Goal: Information Seeking & Learning: Learn about a topic

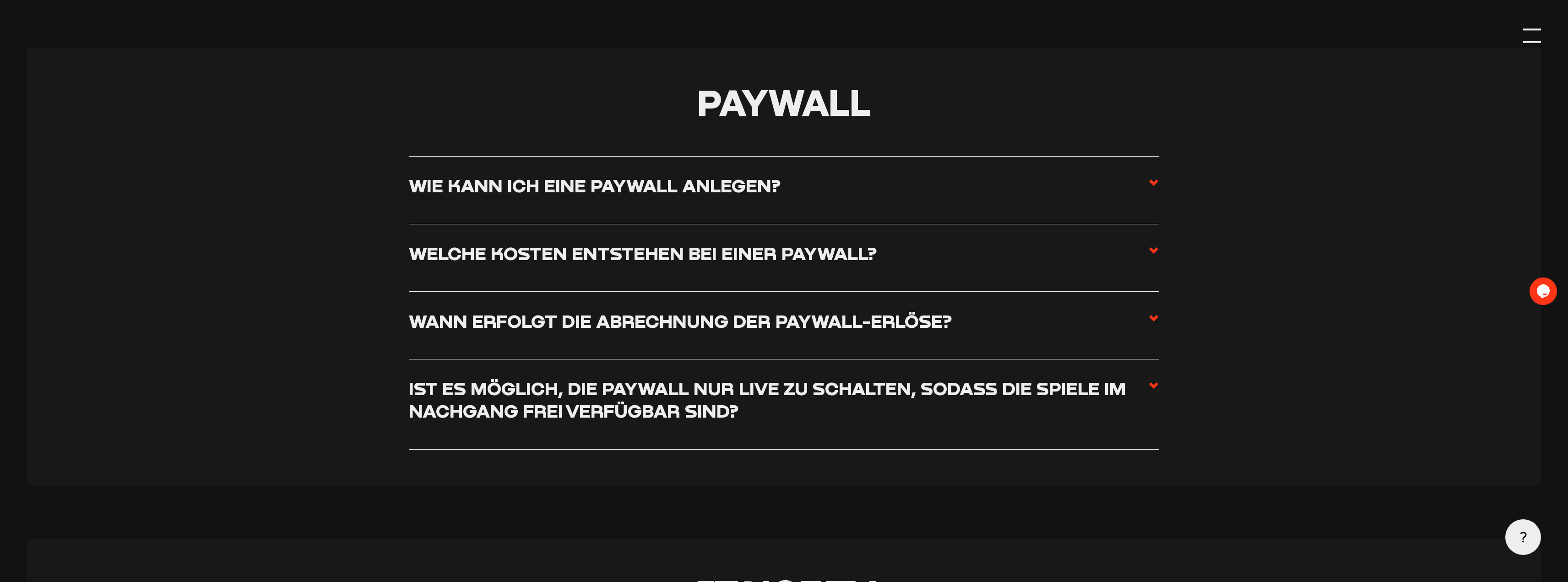
scroll to position [3938, 0]
click at [465, 254] on h3 "Welche Kosten entstehen bei einer Paywall?" at bounding box center [643, 252] width 468 height 22
click at [0, 0] on input "Welche Kosten entstehen bei einer Paywall?" at bounding box center [0, 0] width 0 height 0
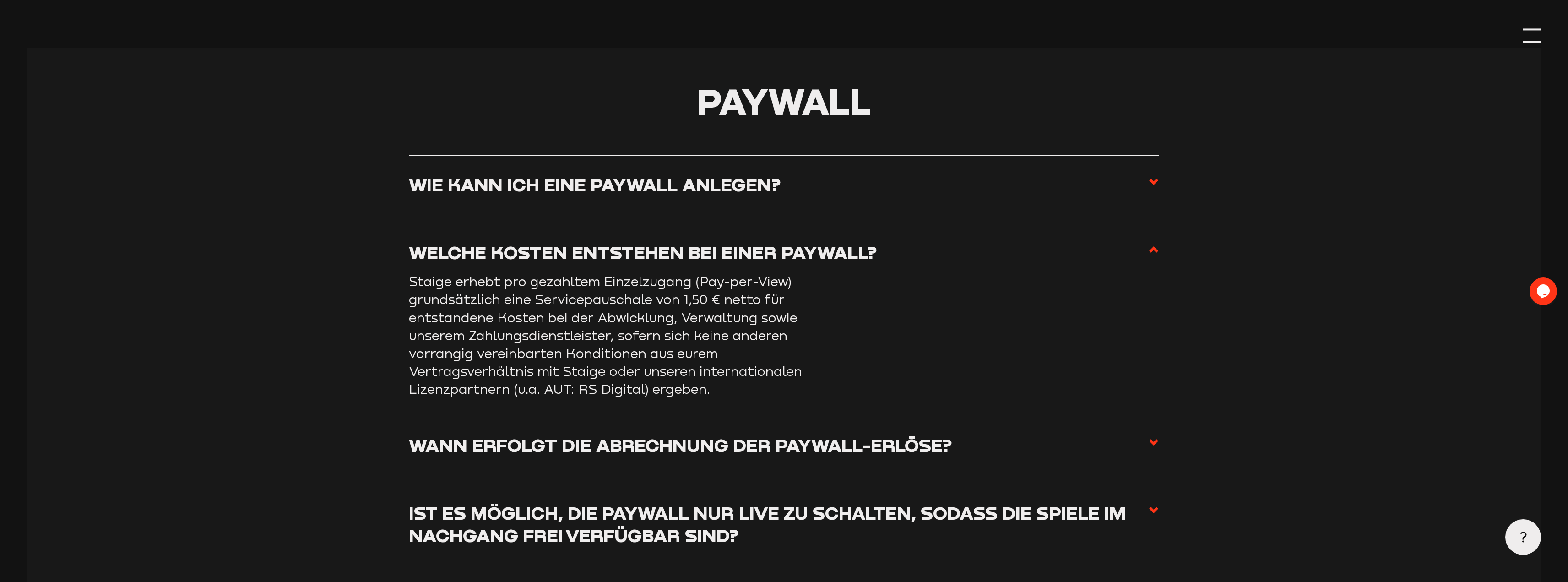
click at [464, 255] on h3 "Welche Kosten entstehen bei einer Paywall?" at bounding box center [643, 252] width 468 height 22
click at [0, 0] on input "Welche Kosten entstehen bei einer Paywall?" at bounding box center [0, 0] width 0 height 0
click at [327, 293] on section "Paywall Wie kann ich eine Paywall anlegen? Eine Paywall könnt ihr eurem Spiel h…" at bounding box center [785, 328] width 1515 height 562
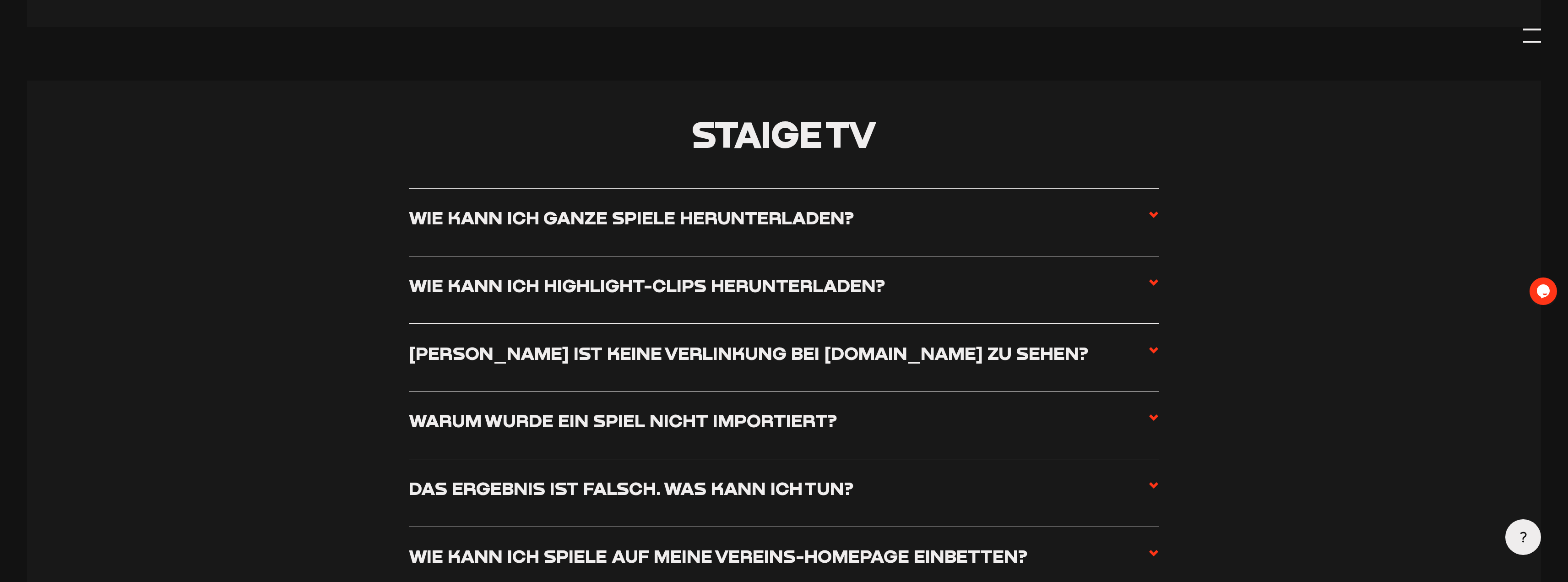
scroll to position [4579, 0]
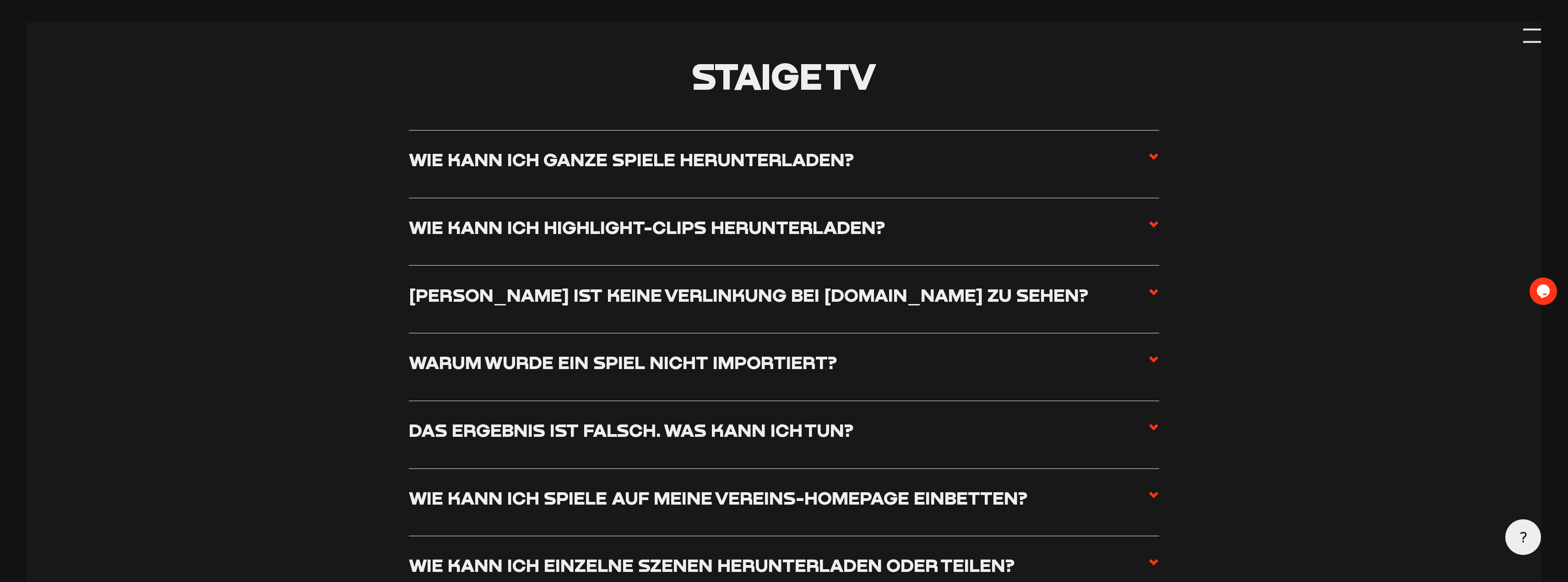
click at [562, 435] on h3 "Das Ergebnis ist falsch. Was kann ich tun?" at bounding box center [632, 430] width 445 height 22
click at [0, 0] on input "Das Ergebnis ist falsch. Was kann ich tun?" at bounding box center [0, 0] width 0 height 0
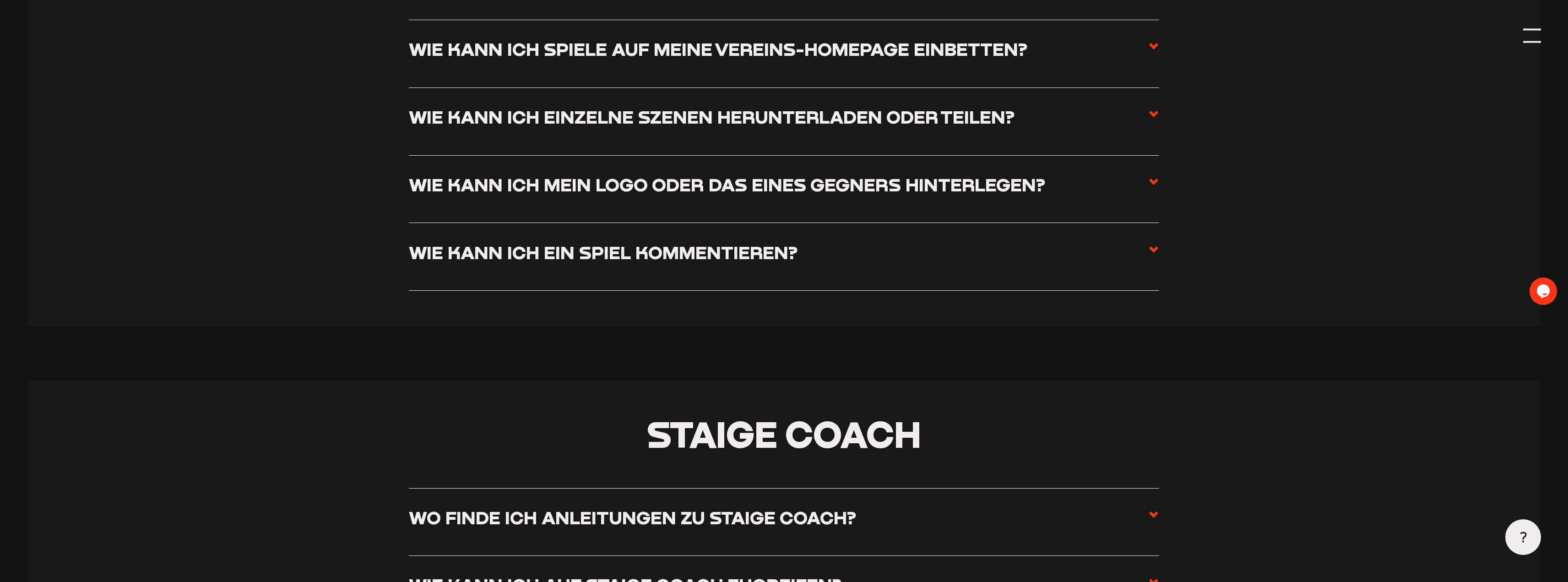
scroll to position [5049, 0]
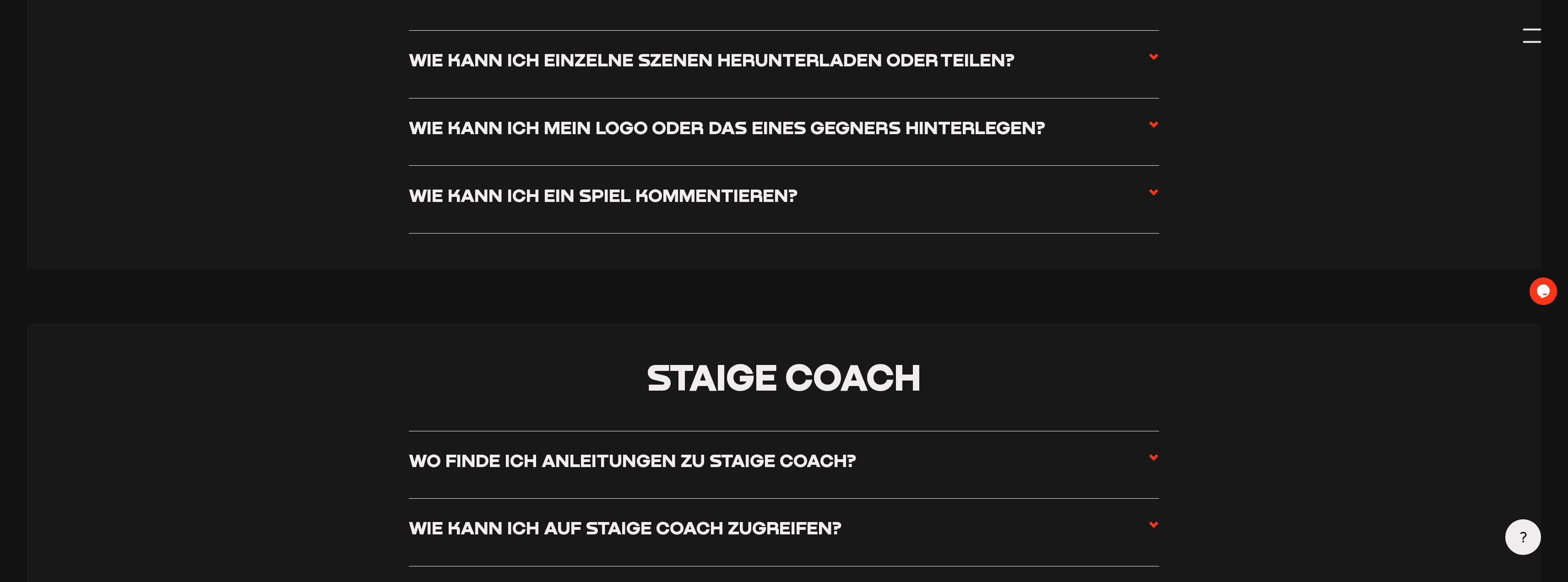
click at [435, 184] on h3 "Wie kann ich ein Spiel kommentieren?" at bounding box center [604, 195] width 389 height 22
click at [0, 0] on input "Wie kann ich ein Spiel kommentieren?" at bounding box center [0, 0] width 0 height 0
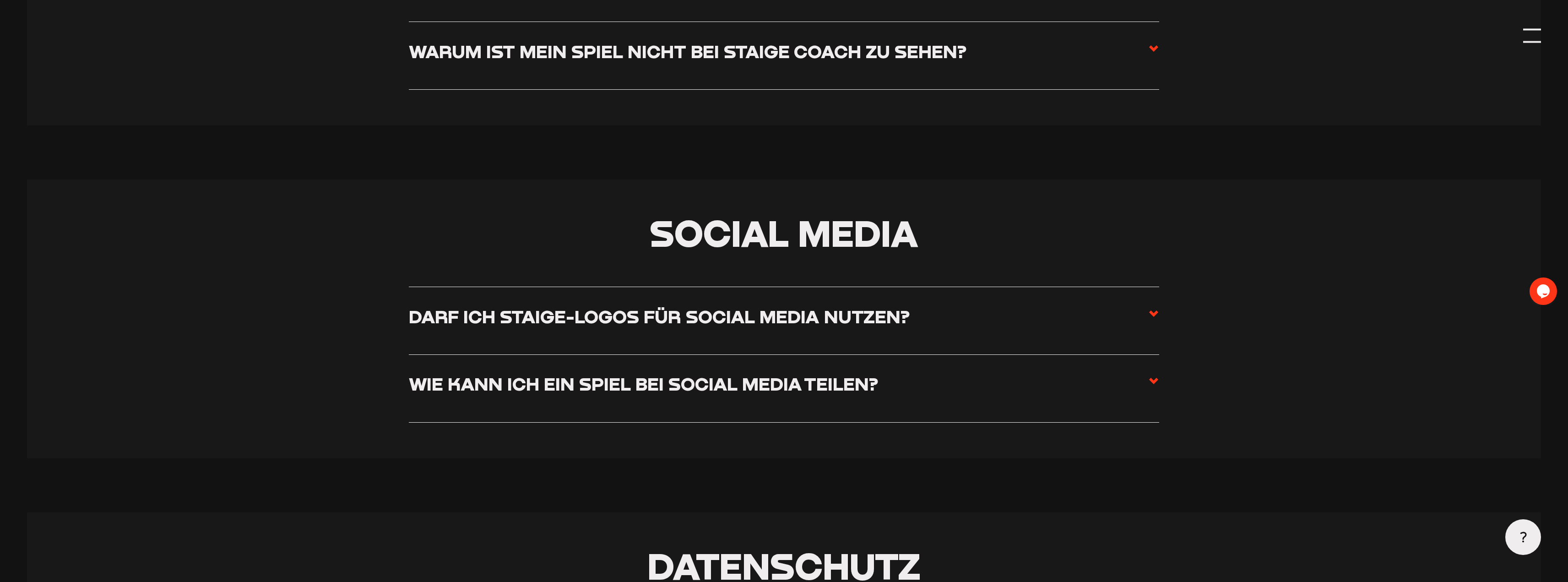
scroll to position [5664, 0]
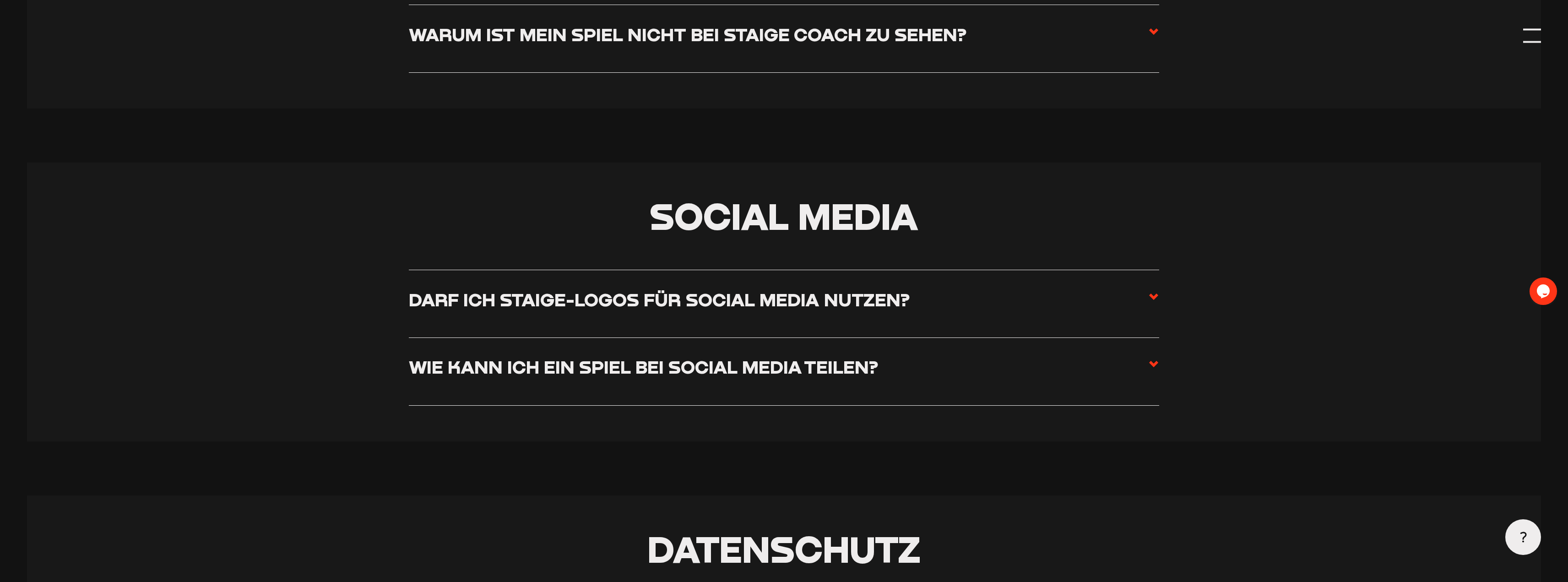
click at [565, 311] on h3 "Darf ich Staige-Logos für Social Media nutzen?" at bounding box center [659, 299] width 501 height 22
click at [0, 0] on input "Darf ich Staige-Logos für Social Media nutzen?" at bounding box center [0, 0] width 0 height 0
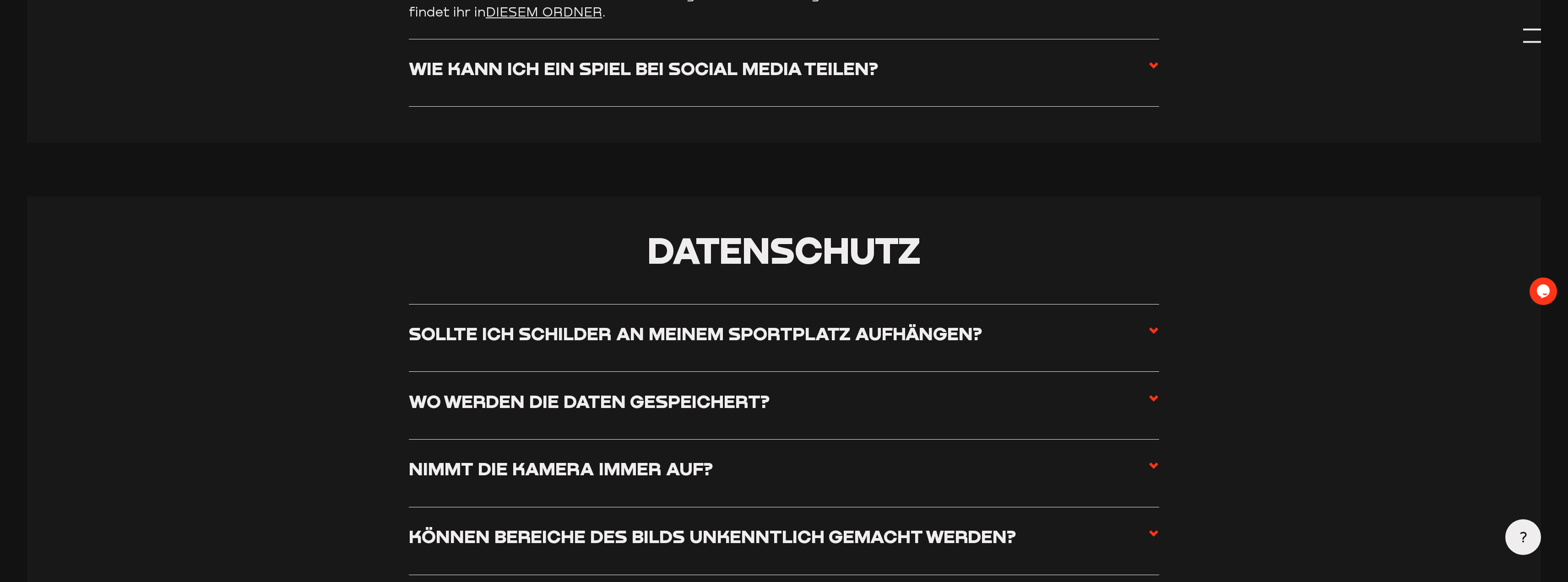
scroll to position [5887, 0]
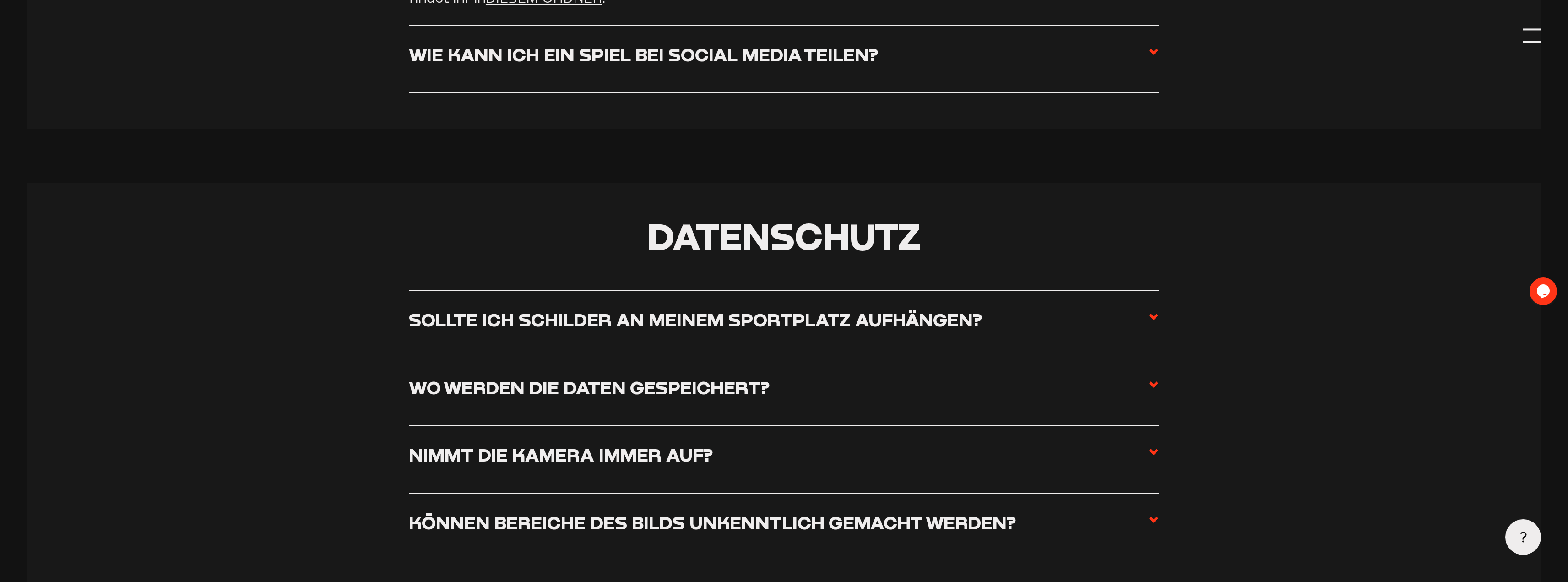
drag, startPoint x: 665, startPoint y: 317, endPoint x: 659, endPoint y: 323, distance: 8.5
click at [663, 319] on li "Sollte ich Schilder an meinem Sportplatz aufhängen? Wir empfehlen, auf Hinweist…" at bounding box center [784, 324] width 750 height 68
click at [656, 325] on h3 "Sollte ich Schilder an meinem Sportplatz aufhängen?" at bounding box center [696, 320] width 573 height 22
click at [0, 0] on input "Sollte ich Schilder an meinem Sportplatz aufhängen?" at bounding box center [0, 0] width 0 height 0
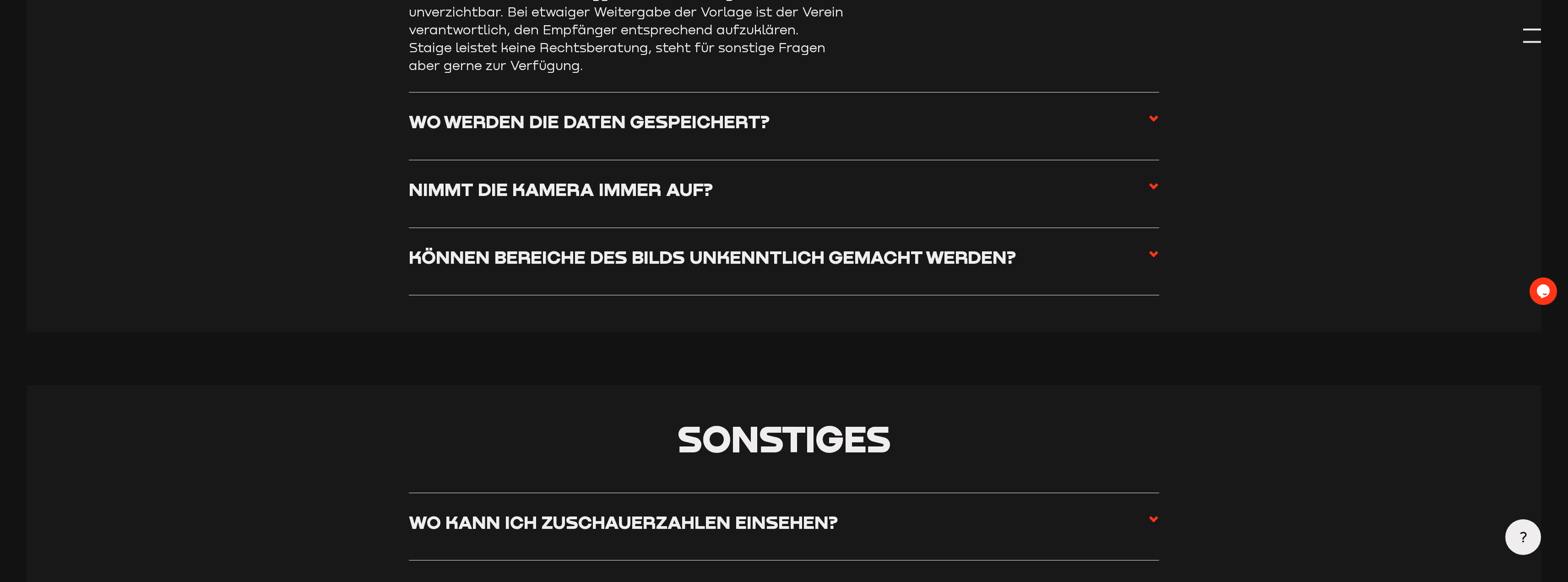
scroll to position [6619, 0]
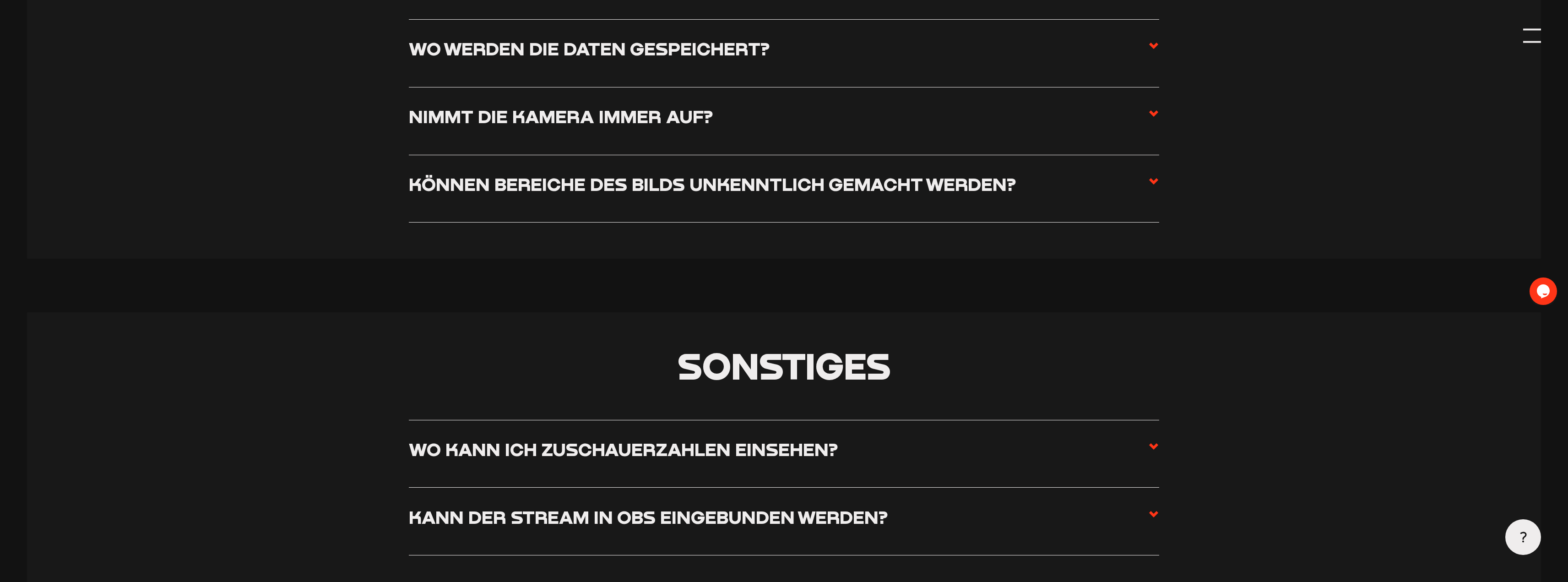
click at [554, 193] on h3 "Können Bereiche des Bilds unkenntlich gemacht werden?" at bounding box center [713, 184] width 607 height 22
click at [0, 0] on input "Können Bereiche des Bilds unkenntlich gemacht werden?" at bounding box center [0, 0] width 0 height 0
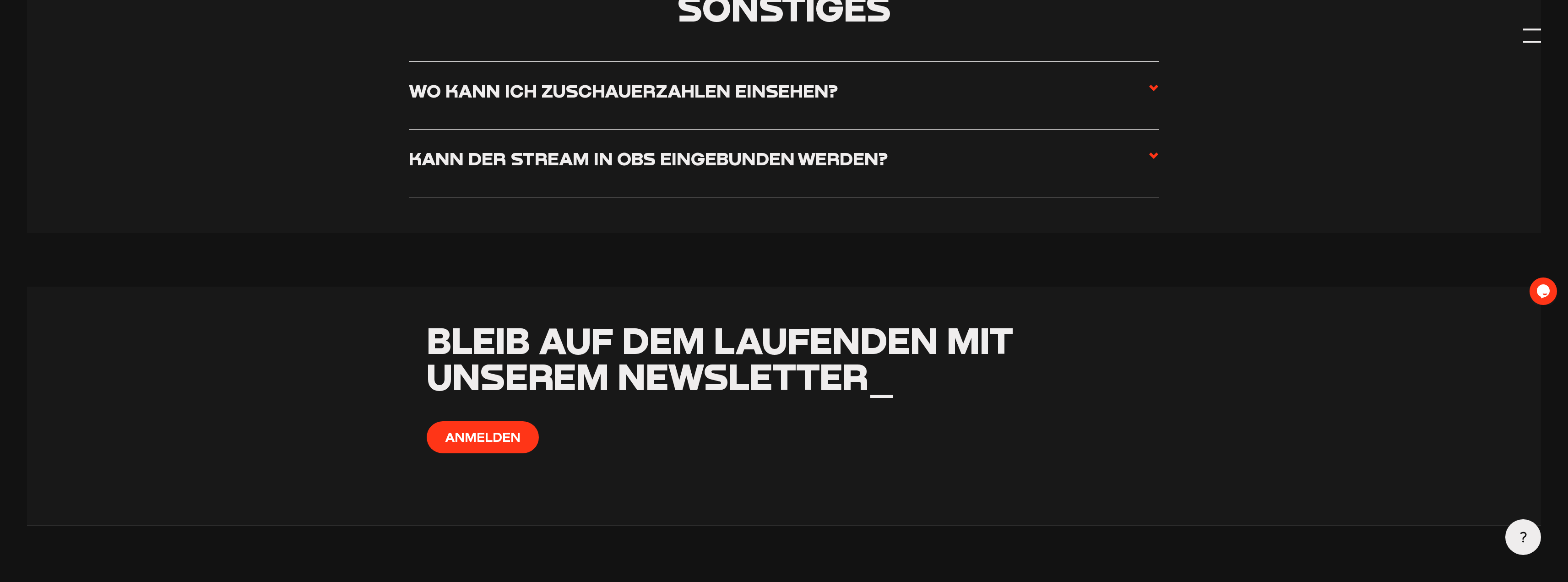
click at [535, 166] on h3 "Kann der Stream in OBS eingebunden werden?" at bounding box center [649, 158] width 479 height 22
click at [0, 0] on input "Kann der Stream in OBS eingebunden werden?" at bounding box center [0, 0] width 0 height 0
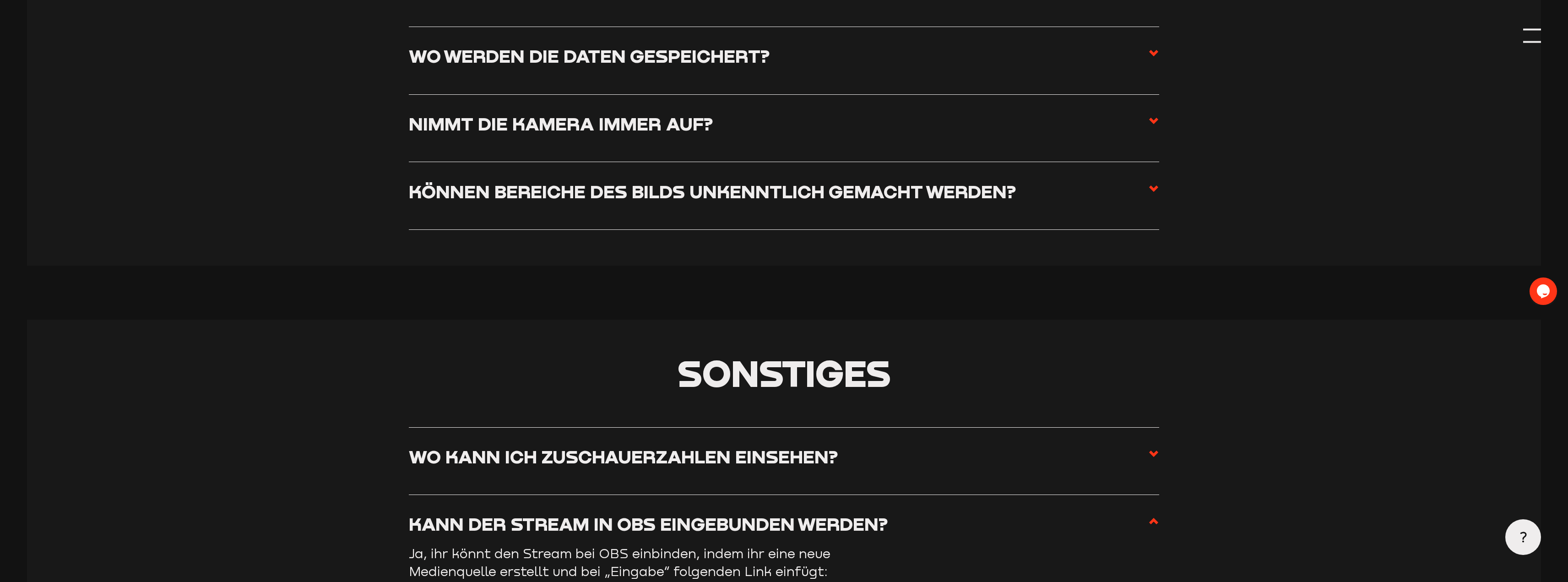
scroll to position [6161, 0]
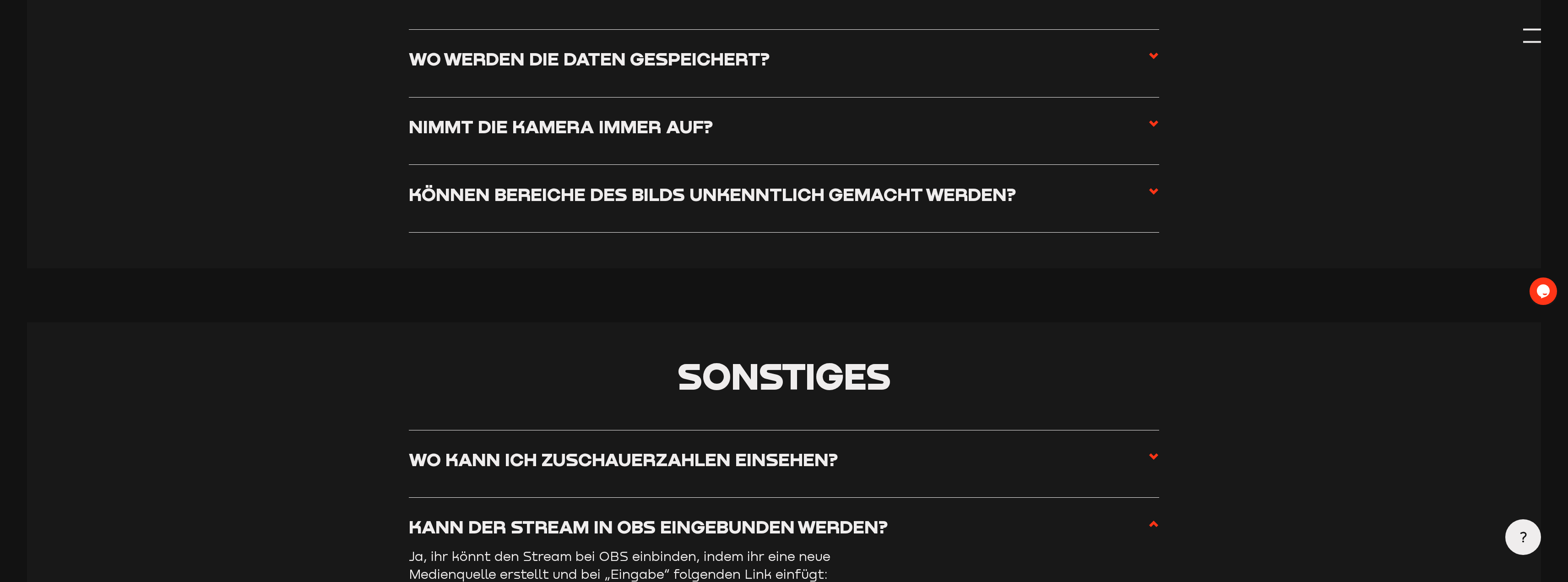
click at [522, 203] on h3 "Können Bereiche des Bilds unkenntlich gemacht werden?" at bounding box center [713, 194] width 607 height 22
click at [0, 0] on input "Können Bereiche des Bilds unkenntlich gemacht werden?" at bounding box center [0, 0] width 0 height 0
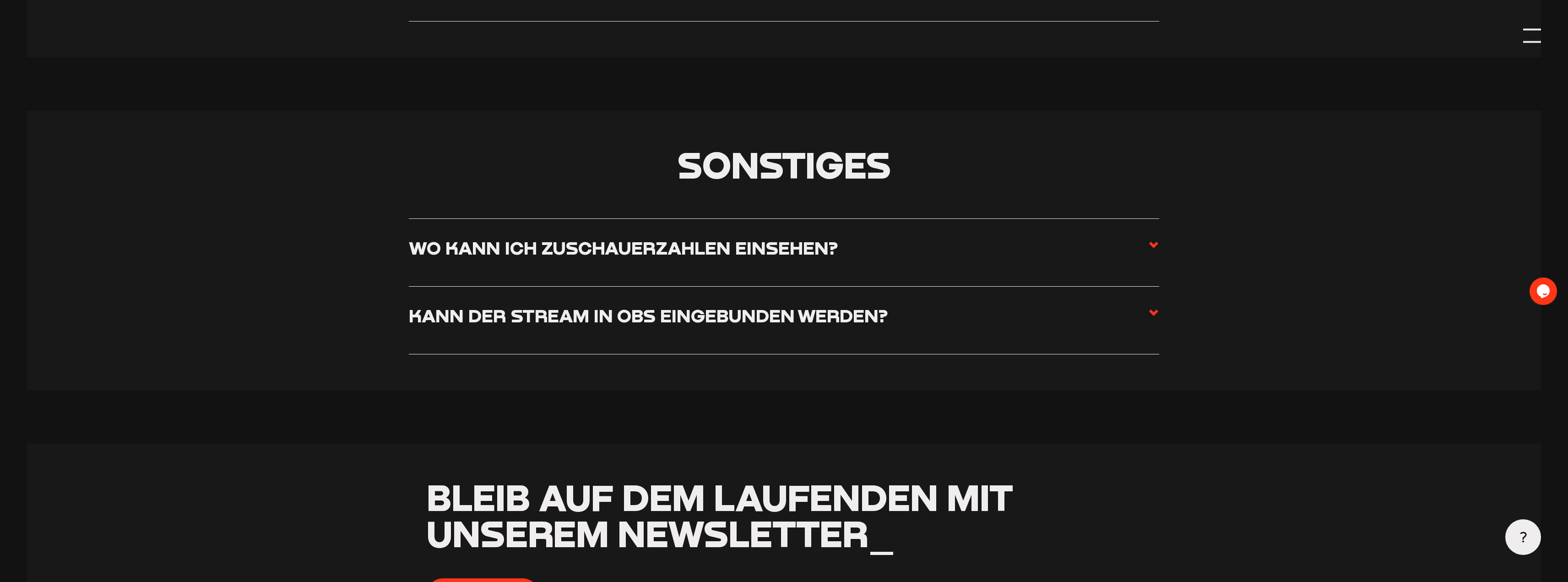
scroll to position [6482, 0]
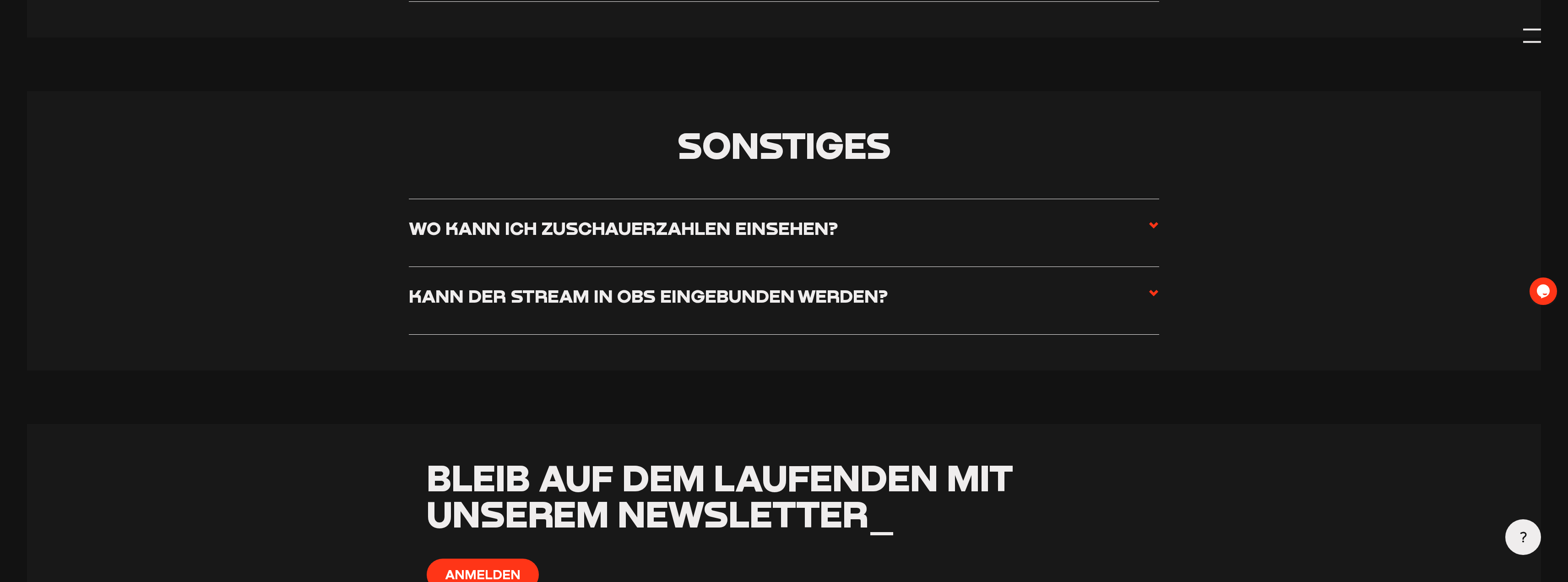
click at [517, 240] on h3 "Wo kann ich Zuschauerzahlen einsehen?" at bounding box center [623, 228] width 429 height 22
click at [0, 0] on input "Wo kann ich Zuschauerzahlen einsehen?" at bounding box center [0, 0] width 0 height 0
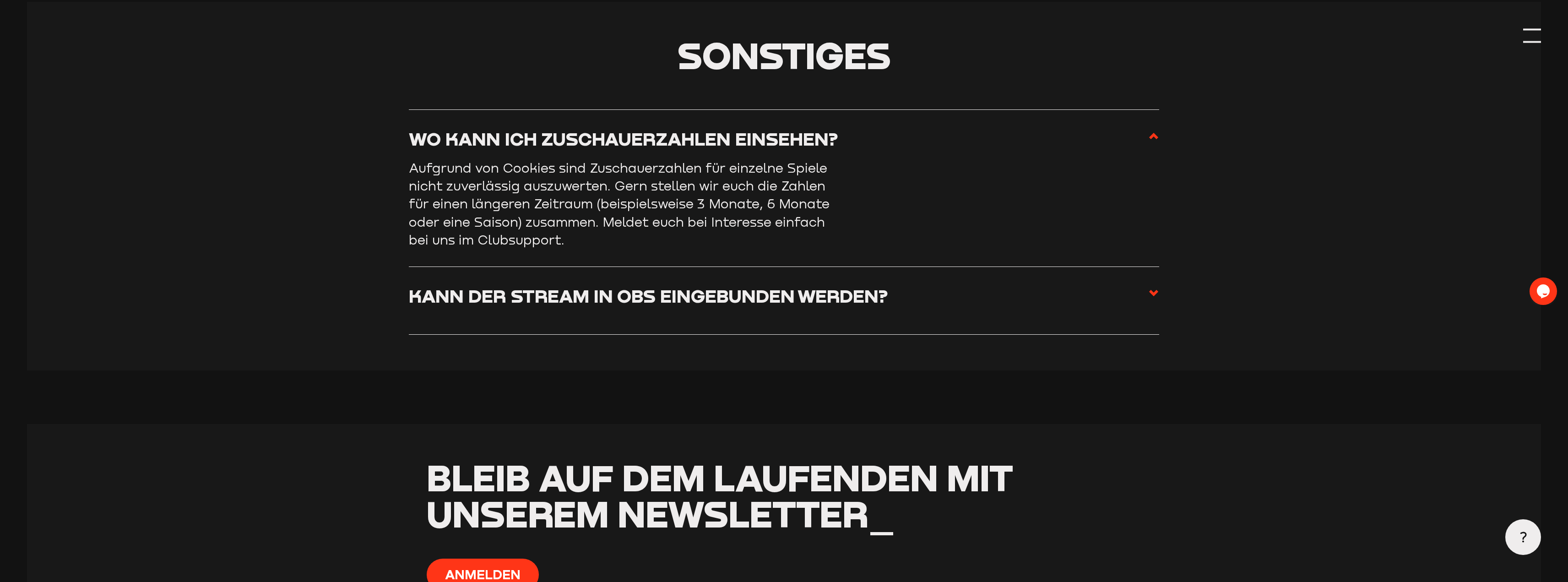
click at [564, 304] on h3 "Kann der Stream in OBS eingebunden werden?" at bounding box center [649, 295] width 479 height 22
click at [0, 0] on input "Kann der Stream in OBS eingebunden werden?" at bounding box center [0, 0] width 0 height 0
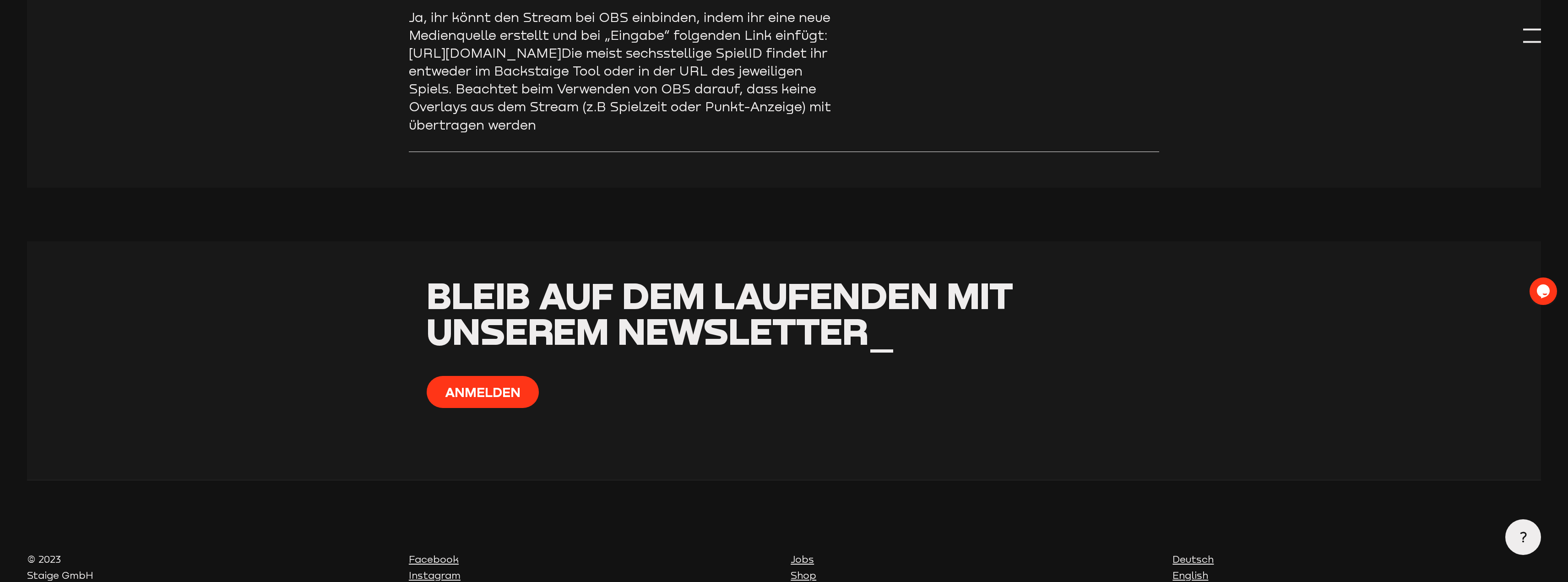
scroll to position [6711, 0]
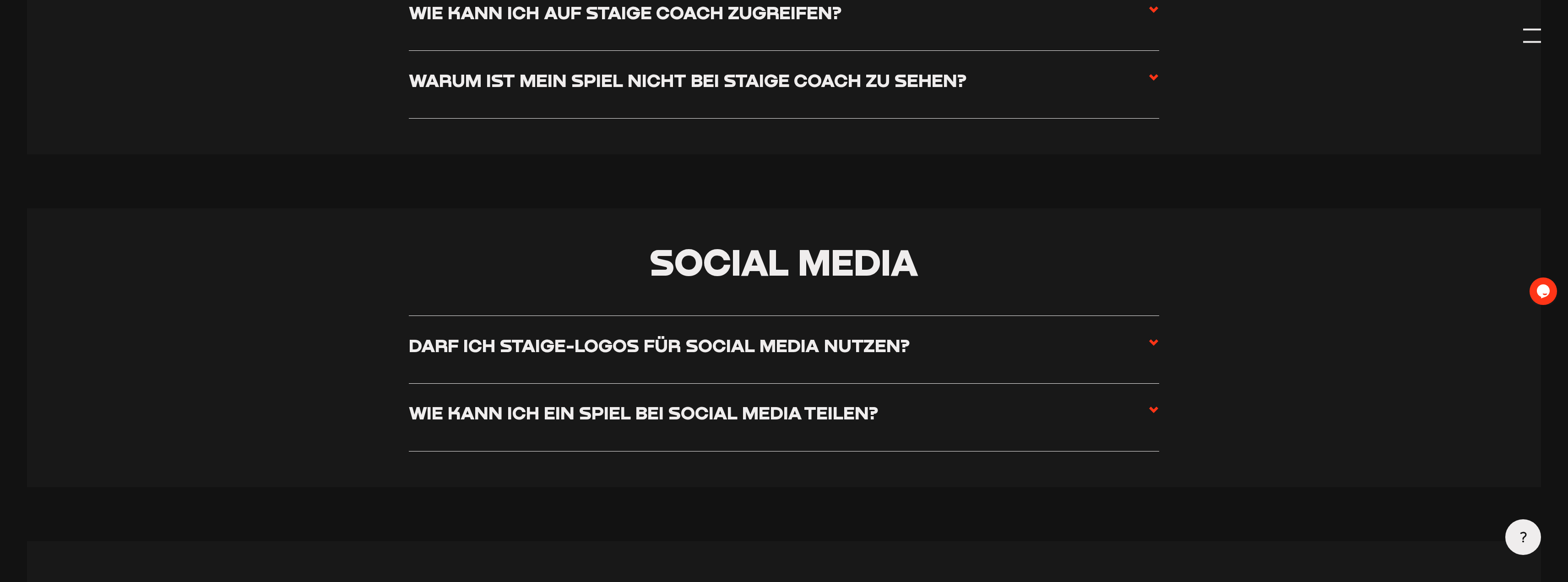
click at [670, 356] on h3 "Darf ich Staige-Logos für Social Media nutzen?" at bounding box center [659, 345] width 501 height 22
click at [0, 0] on input "Darf ich Staige-Logos für Social Media nutzen?" at bounding box center [0, 0] width 0 height 0
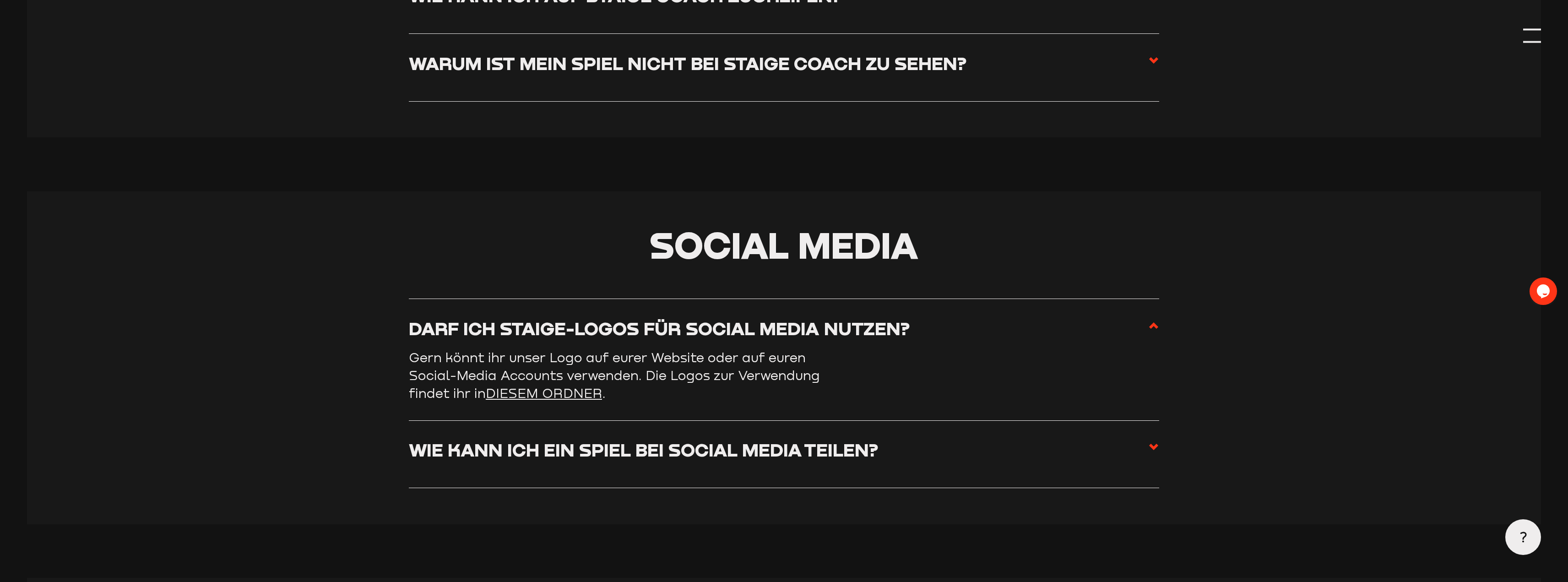
scroll to position [5566, 0]
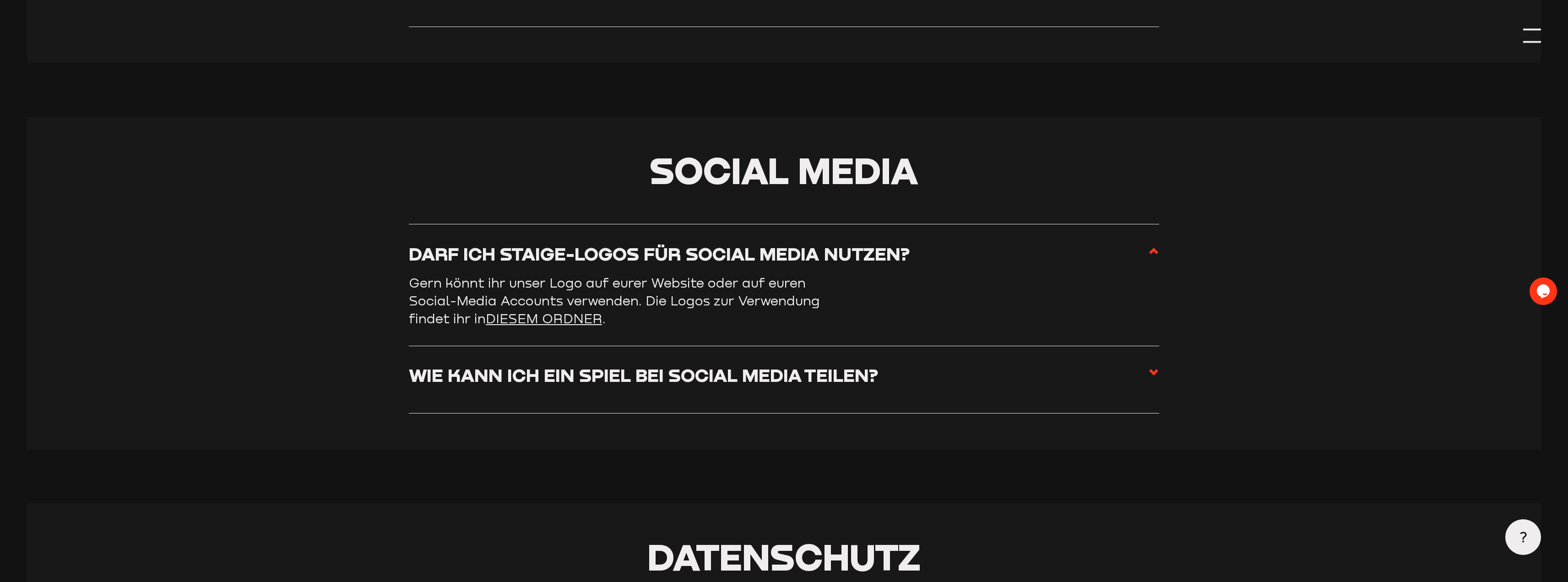
click at [671, 384] on h3 "Wie kann ich ein Spiel bei Social Media teilen?" at bounding box center [644, 375] width 470 height 22
click at [0, 0] on input "Wie kann ich ein Spiel bei Social Media teilen?" at bounding box center [0, 0] width 0 height 0
